Goal: Information Seeking & Learning: Learn about a topic

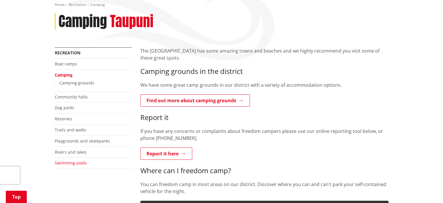
scroll to position [87, 0]
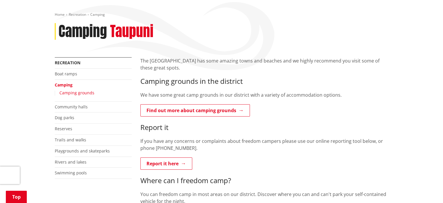
click at [82, 90] on link "Camping grounds" at bounding box center [76, 93] width 35 height 6
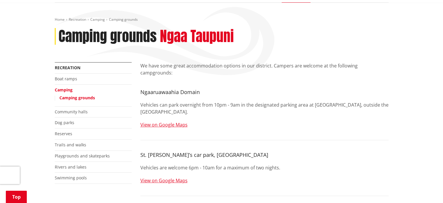
scroll to position [87, 0]
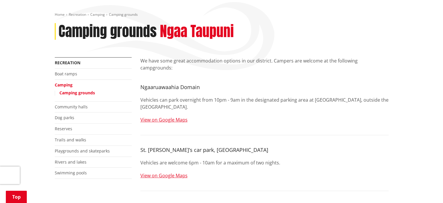
click at [66, 82] on link "Camping" at bounding box center [64, 85] width 18 height 6
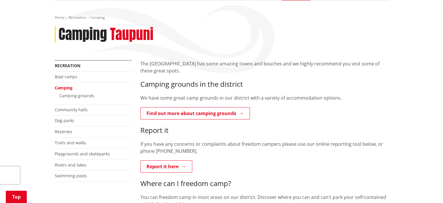
scroll to position [87, 0]
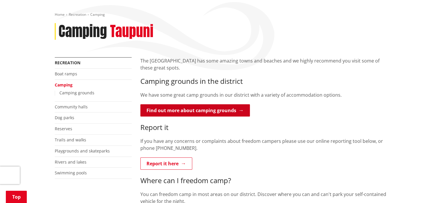
click at [220, 104] on link "Find out more about camping grounds" at bounding box center [195, 110] width 110 height 12
